Goal: Task Accomplishment & Management: Complete application form

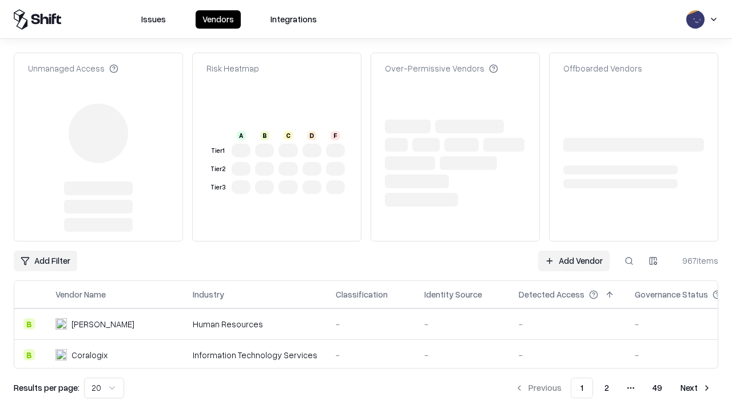
click at [573, 250] on link "Add Vendor" at bounding box center [573, 260] width 71 height 21
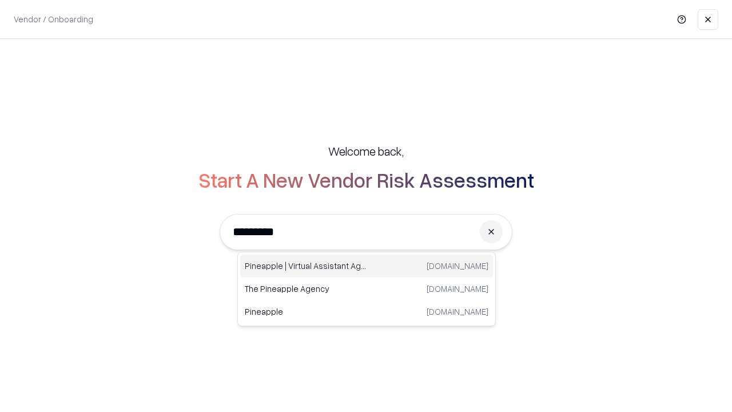
click at [366, 266] on div "Pineapple | Virtual Assistant Agency [DOMAIN_NAME]" at bounding box center [366, 265] width 253 height 23
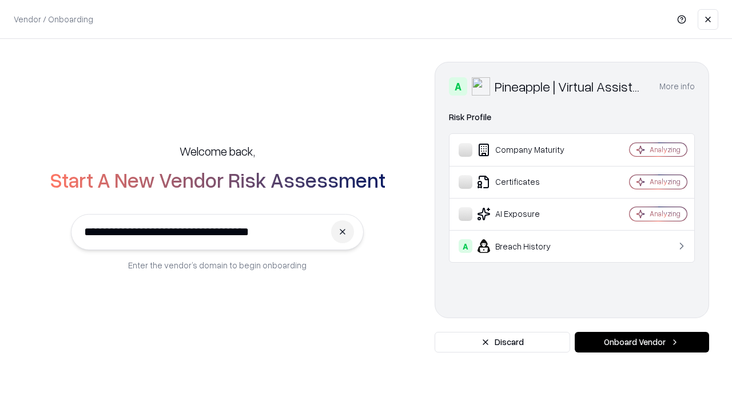
type input "**********"
click at [641, 342] on button "Onboard Vendor" at bounding box center [642, 342] width 134 height 21
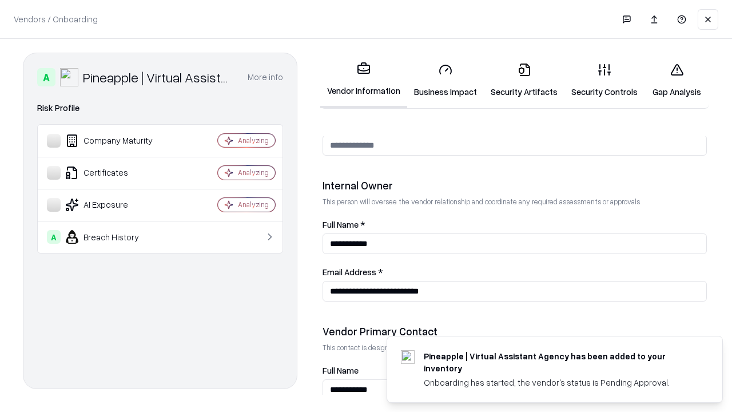
scroll to position [592, 0]
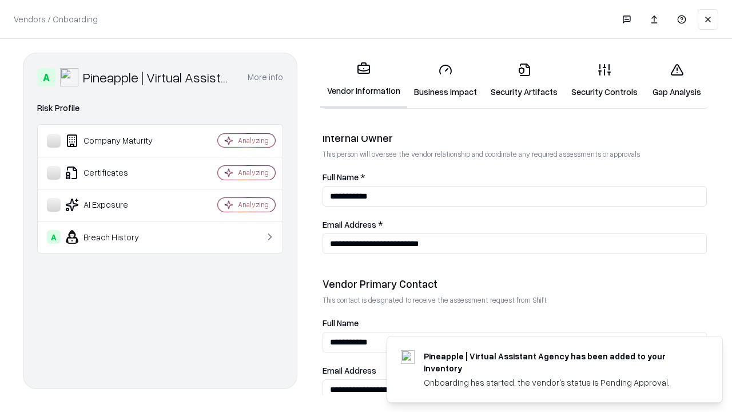
click at [445, 80] on link "Business Impact" at bounding box center [445, 80] width 77 height 53
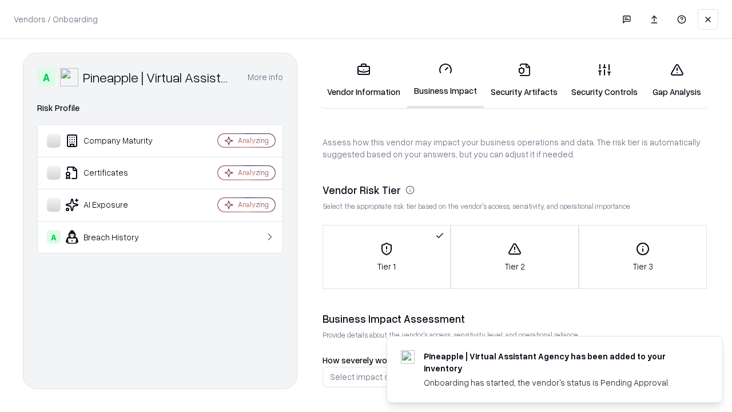
click at [524, 80] on link "Security Artifacts" at bounding box center [524, 80] width 81 height 53
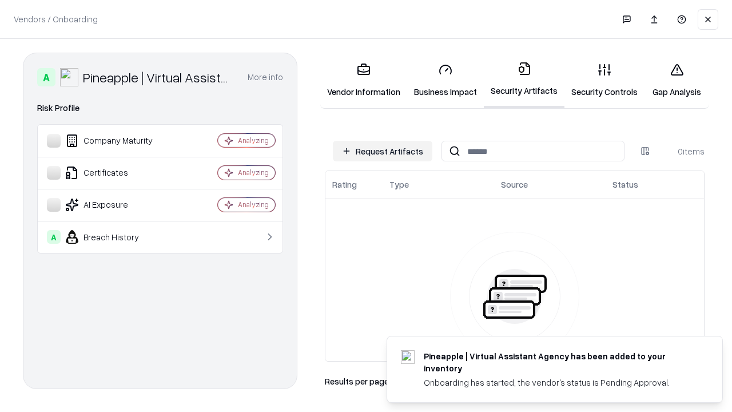
click at [382, 151] on button "Request Artifacts" at bounding box center [382, 151] width 99 height 21
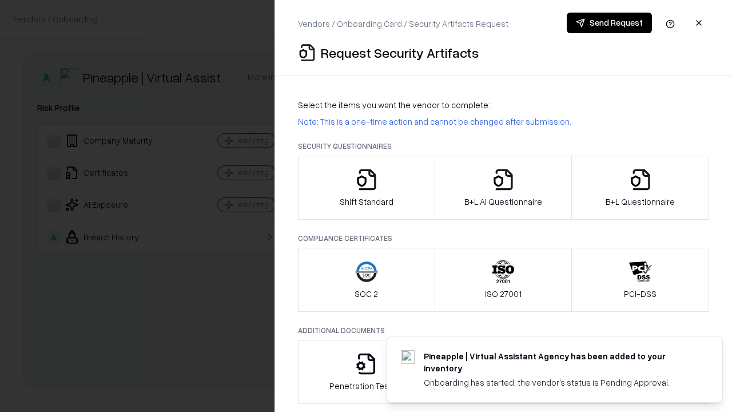
click at [366, 188] on icon "button" at bounding box center [366, 179] width 23 height 23
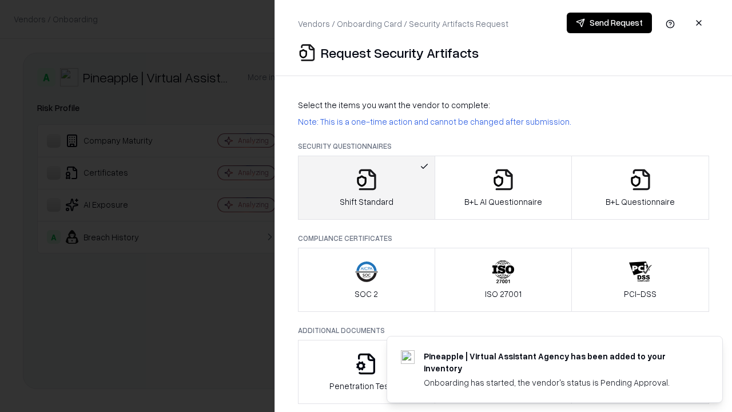
click at [609, 23] on button "Send Request" at bounding box center [609, 23] width 85 height 21
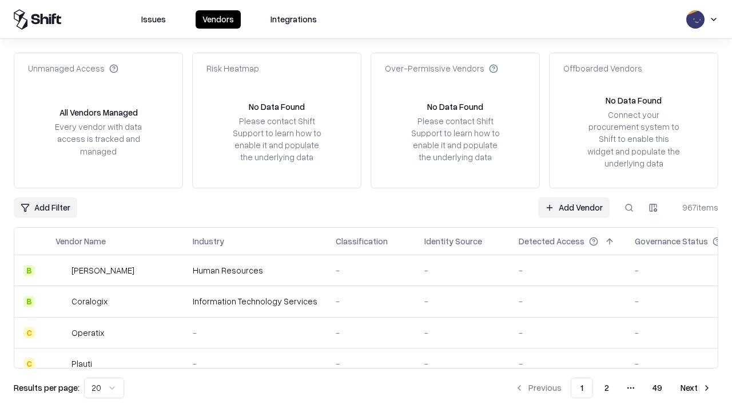
click at [629, 207] on button at bounding box center [629, 207] width 21 height 21
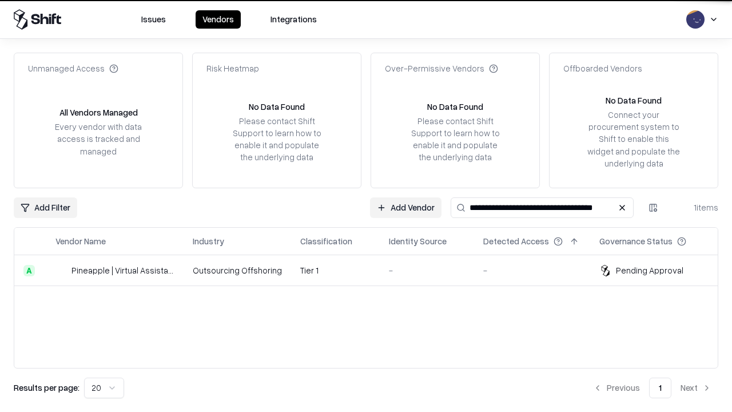
type input "**********"
click at [373, 270] on td "Tier 1" at bounding box center [335, 270] width 89 height 31
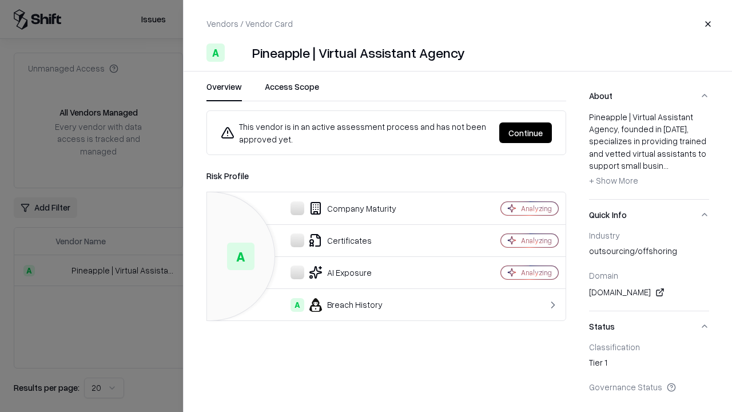
click at [525, 133] on button "Continue" at bounding box center [525, 132] width 53 height 21
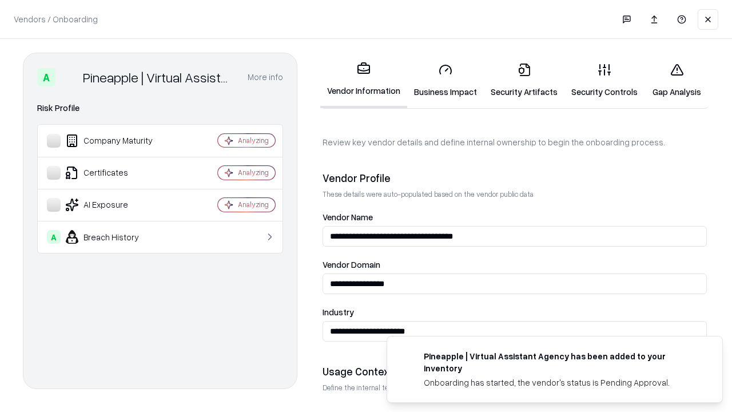
click at [524, 80] on link "Security Artifacts" at bounding box center [524, 80] width 81 height 53
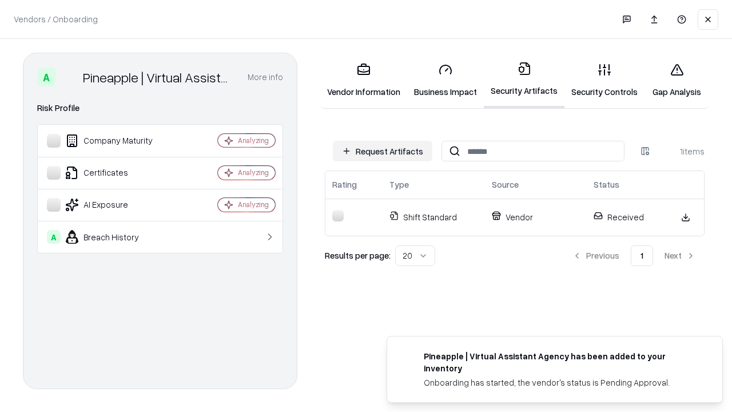
click at [604, 80] on link "Security Controls" at bounding box center [604, 80] width 80 height 53
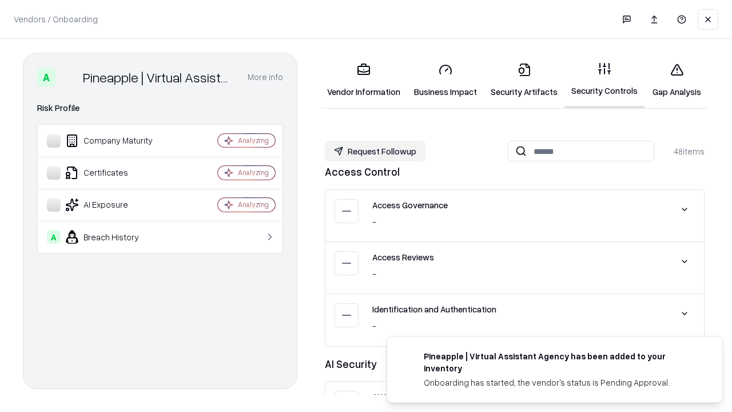
click at [375, 151] on button "Request Followup" at bounding box center [375, 151] width 101 height 21
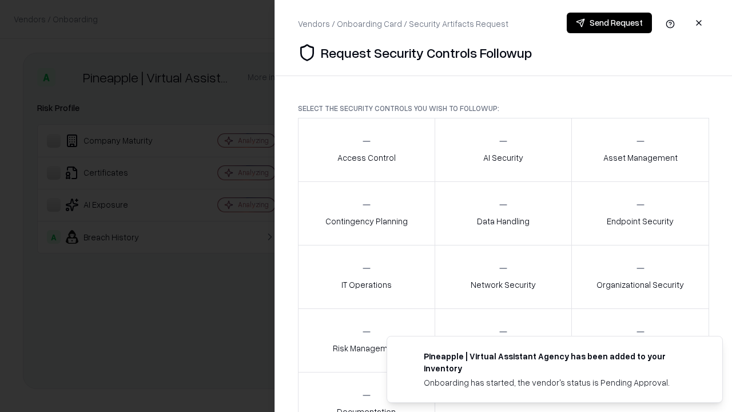
click at [366, 150] on div "Access Control" at bounding box center [366, 149] width 58 height 28
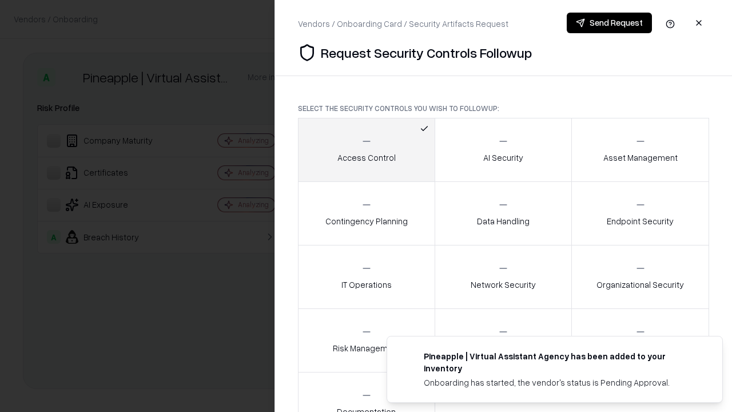
click at [609, 23] on button "Send Request" at bounding box center [609, 23] width 85 height 21
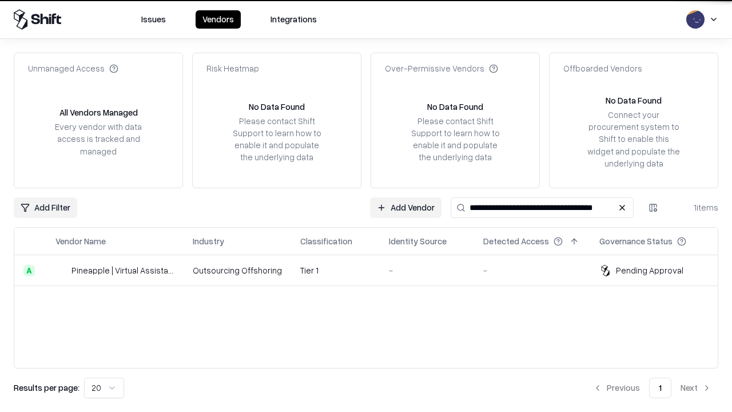
type input "**********"
click at [373, 270] on td "Tier 1" at bounding box center [335, 270] width 89 height 31
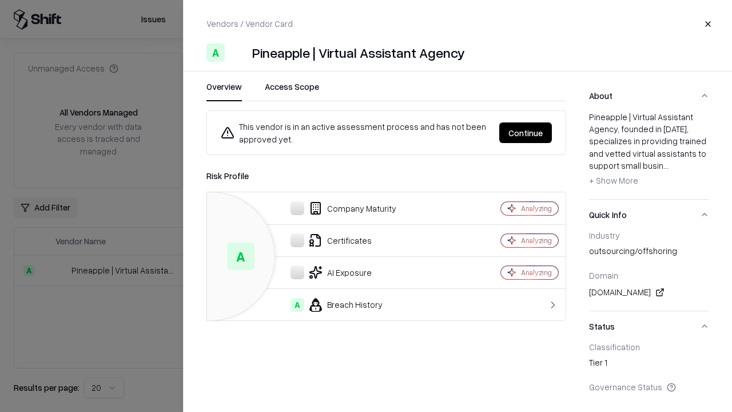
click at [525, 133] on button "Continue" at bounding box center [525, 132] width 53 height 21
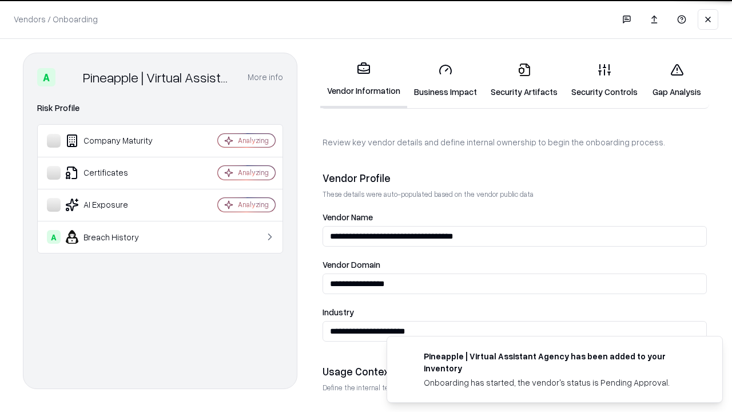
click at [676, 80] on link "Gap Analysis" at bounding box center [676, 80] width 65 height 53
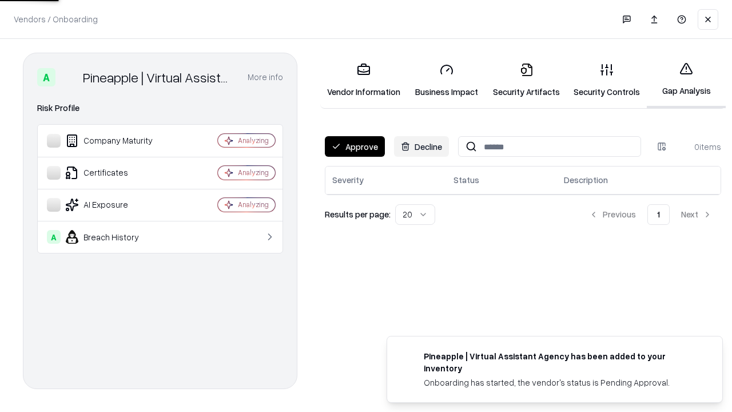
click at [354, 146] on button "Approve" at bounding box center [355, 146] width 60 height 21
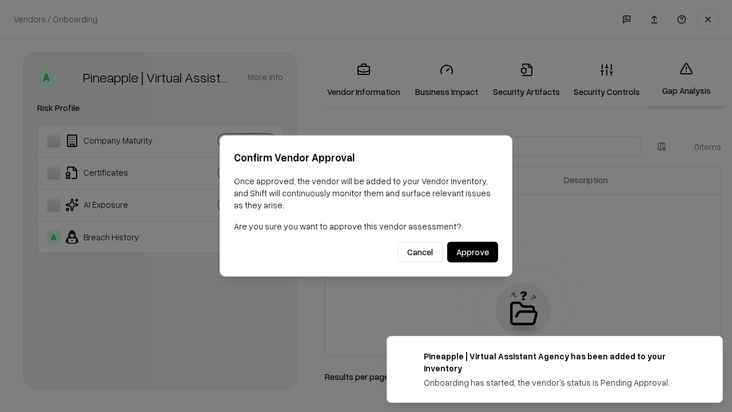
click at [472, 252] on button "Approve" at bounding box center [472, 252] width 51 height 21
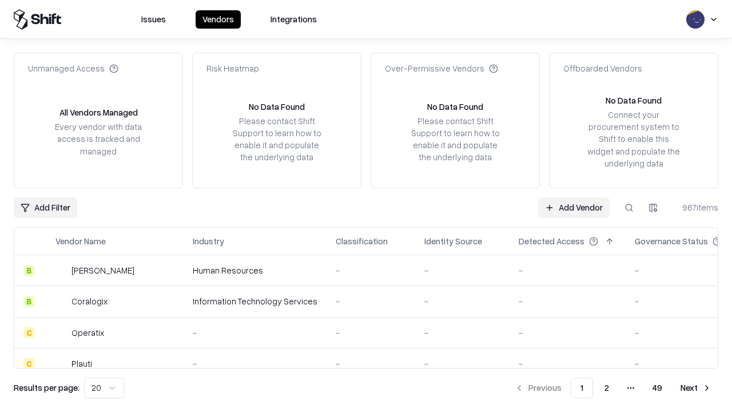
type input "**********"
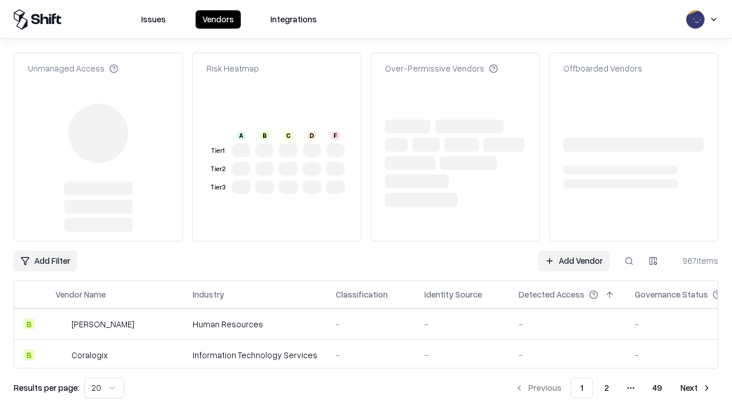
click at [573, 250] on link "Add Vendor" at bounding box center [573, 260] width 71 height 21
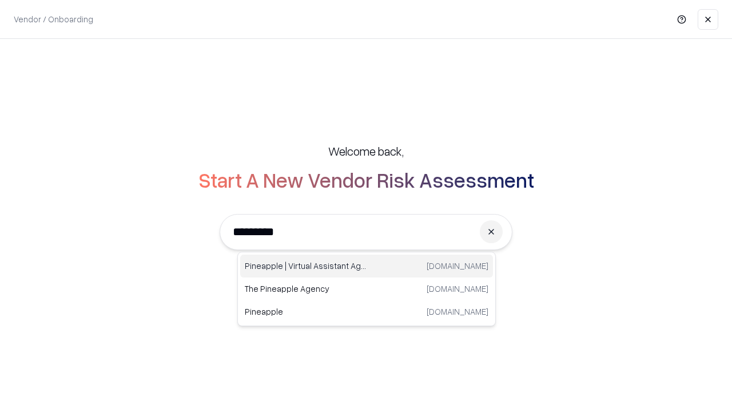
click at [366, 266] on div "Pineapple | Virtual Assistant Agency trypineapple.com" at bounding box center [366, 265] width 253 height 23
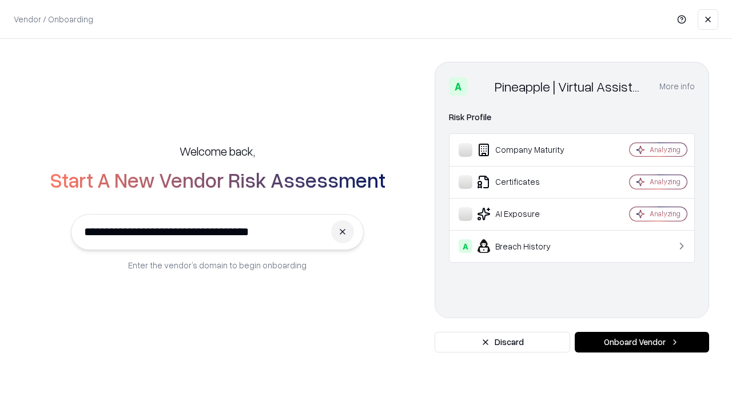
type input "**********"
click at [641, 342] on button "Onboard Vendor" at bounding box center [642, 342] width 134 height 21
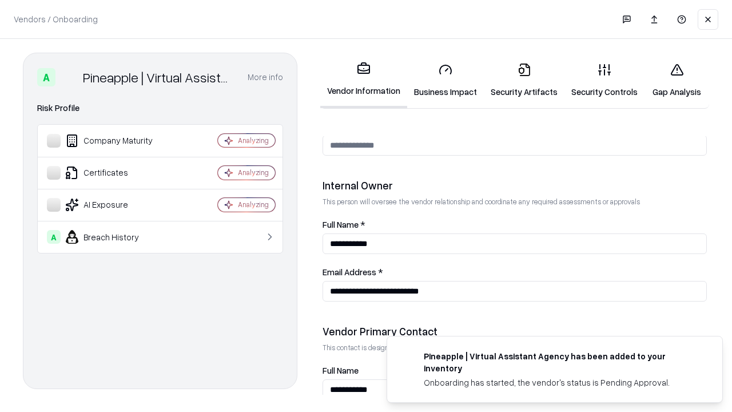
scroll to position [592, 0]
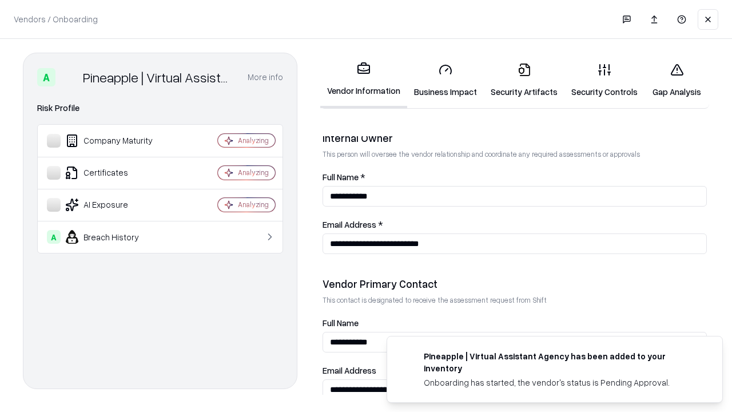
click at [676, 80] on link "Gap Analysis" at bounding box center [676, 80] width 65 height 53
